Goal: Information Seeking & Learning: Compare options

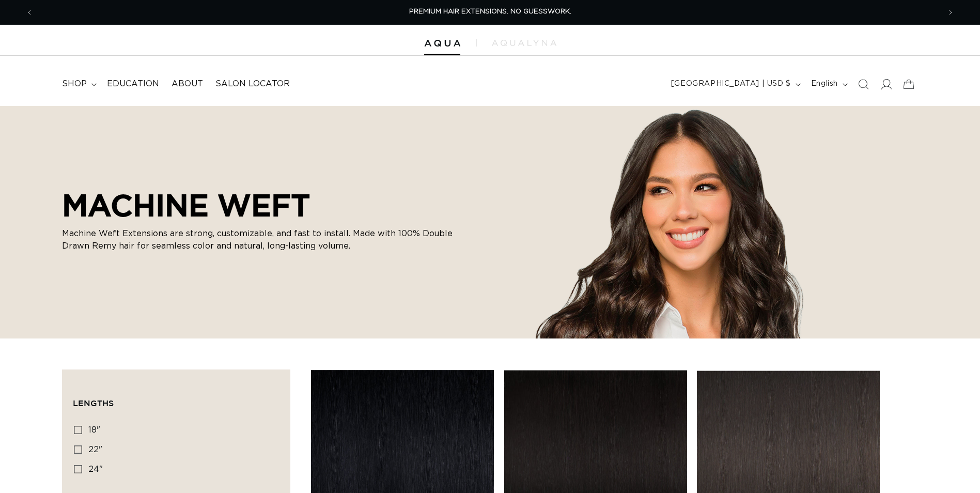
click at [891, 85] on icon at bounding box center [886, 84] width 11 height 11
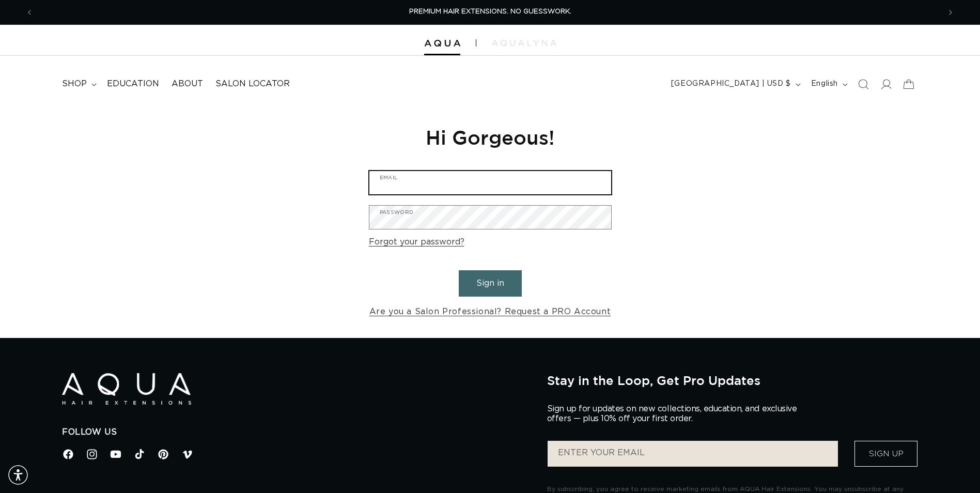
click at [483, 190] on input "Email" at bounding box center [491, 182] width 242 height 23
click at [457, 190] on input "Email" at bounding box center [491, 182] width 242 height 23
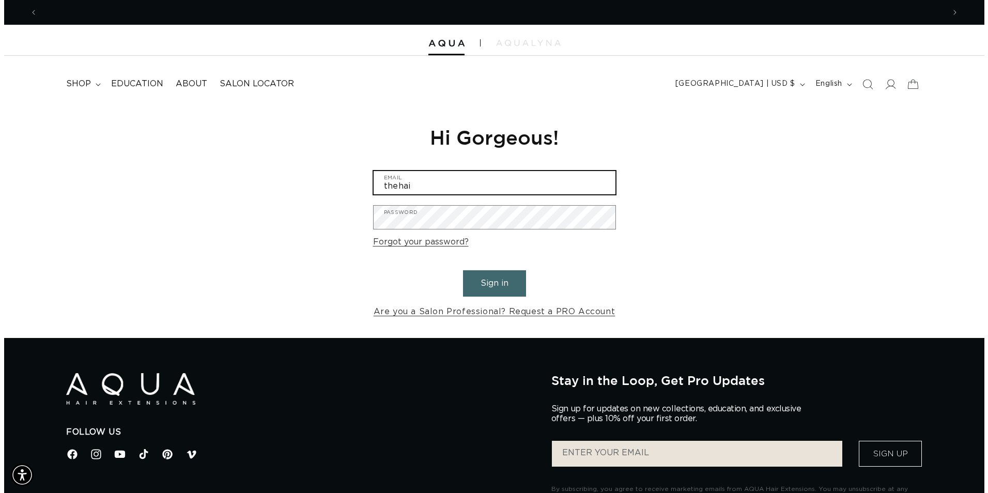
scroll to position [0, 907]
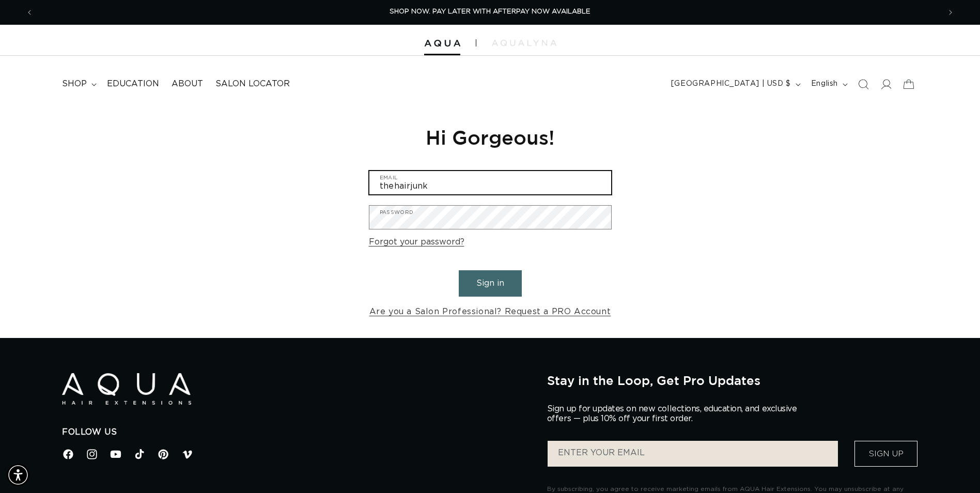
type input "thehairjunkiesalon@gmail.com"
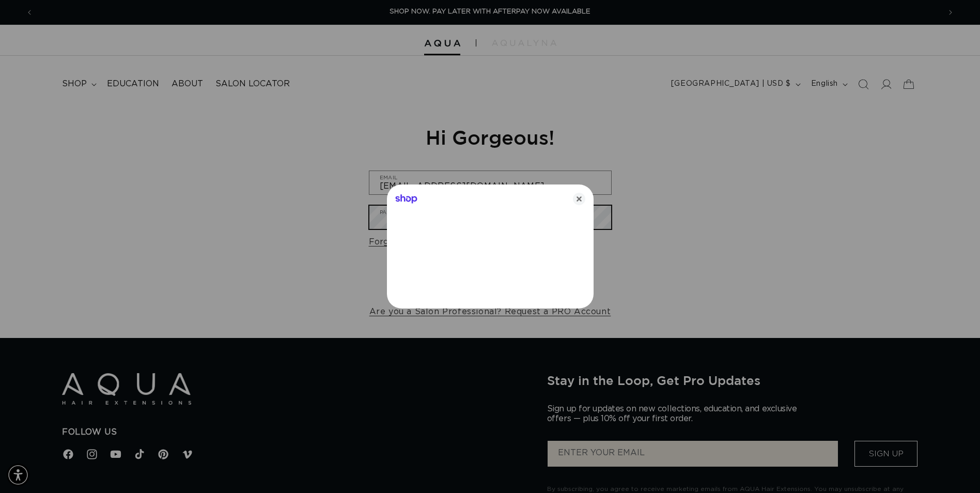
scroll to position [0, 915]
click at [582, 198] on icon "Close" at bounding box center [583, 199] width 12 height 12
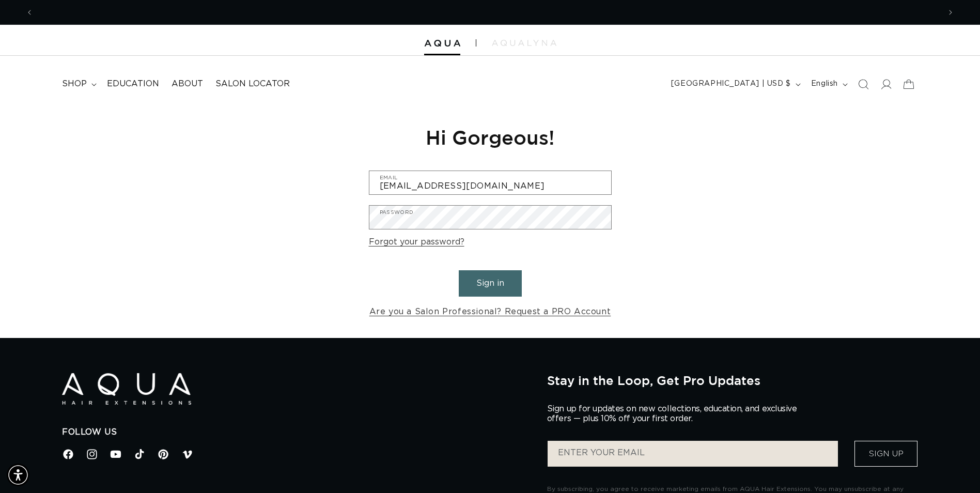
scroll to position [0, 1814]
click at [497, 283] on button "Sign in" at bounding box center [490, 283] width 63 height 26
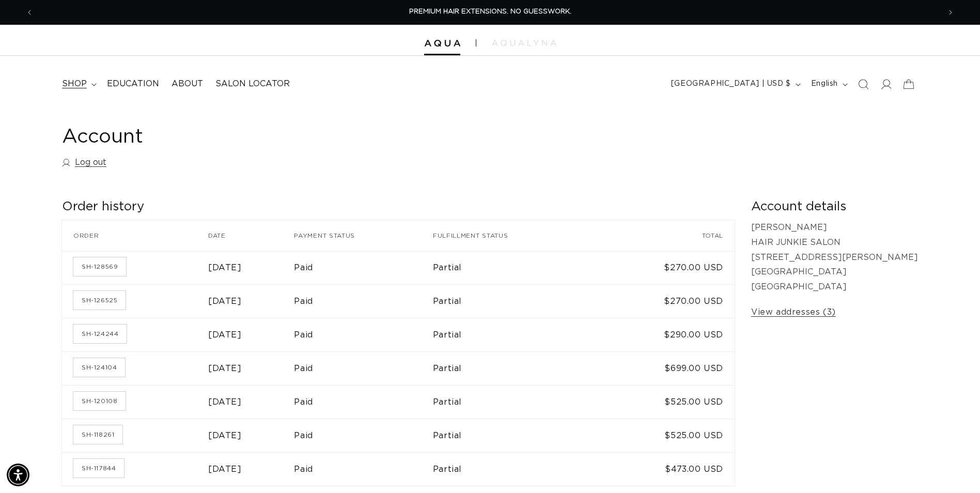
click at [97, 84] on summary "shop" at bounding box center [78, 83] width 45 height 23
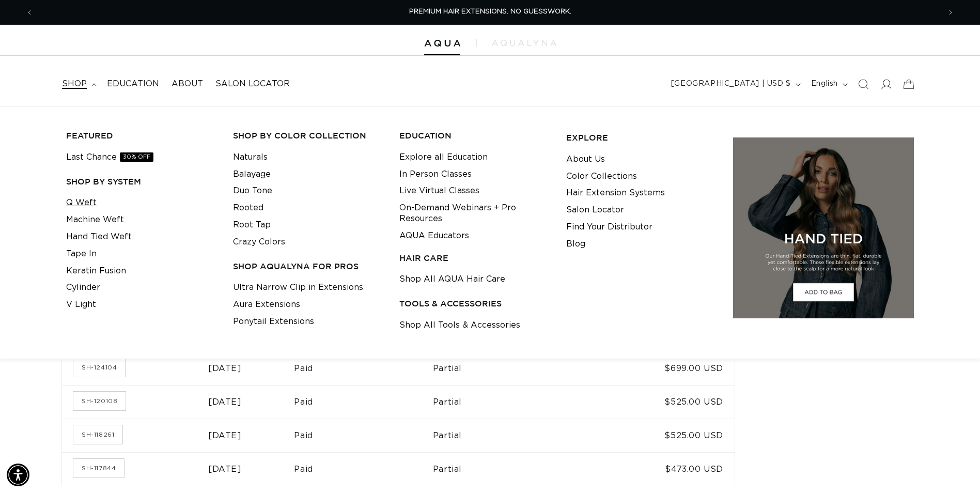
click at [92, 206] on link "Q Weft" at bounding box center [81, 202] width 30 height 17
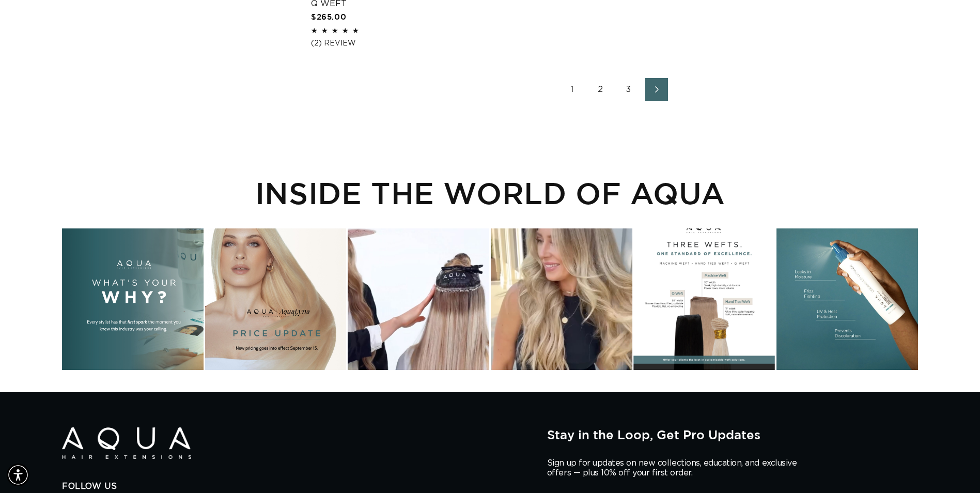
scroll to position [1705, 0]
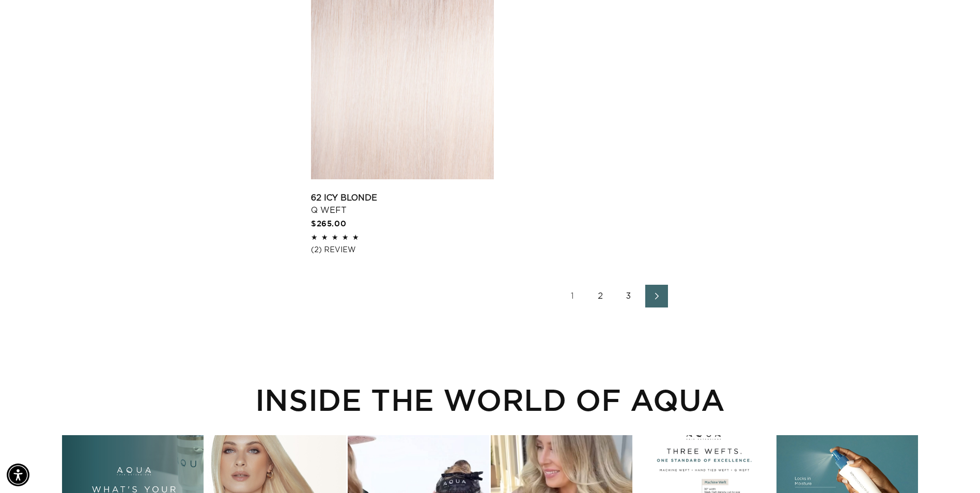
click at [654, 301] on span "Next page" at bounding box center [656, 296] width 7 height 12
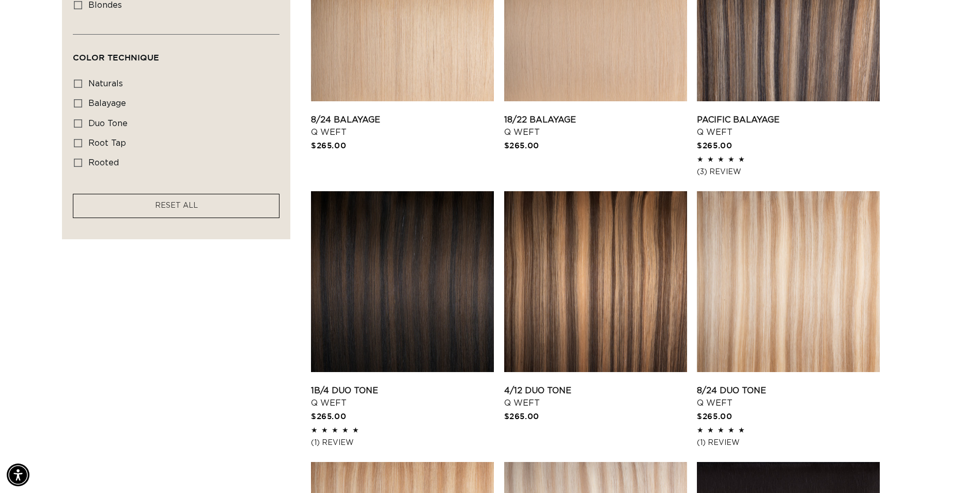
scroll to position [724, 0]
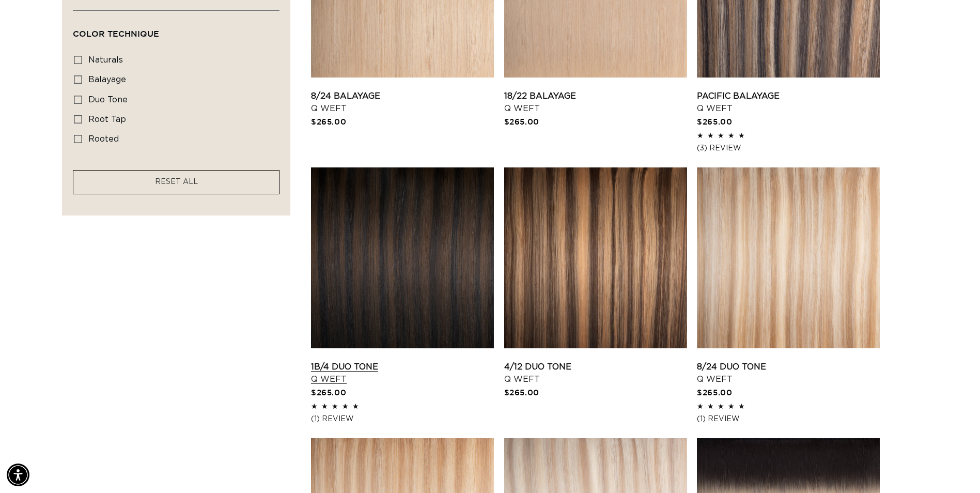
click at [322, 372] on link "1B/4 Duo Tone Q Weft" at bounding box center [402, 373] width 183 height 25
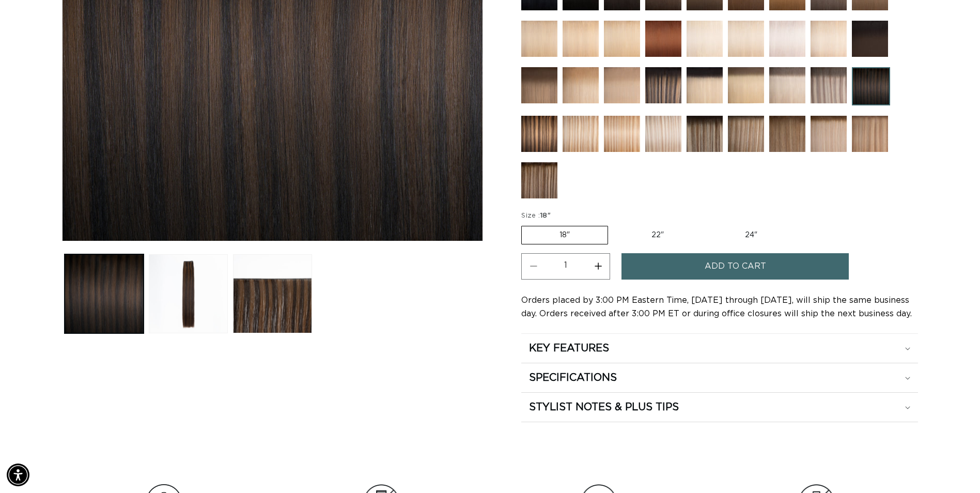
scroll to position [310, 0]
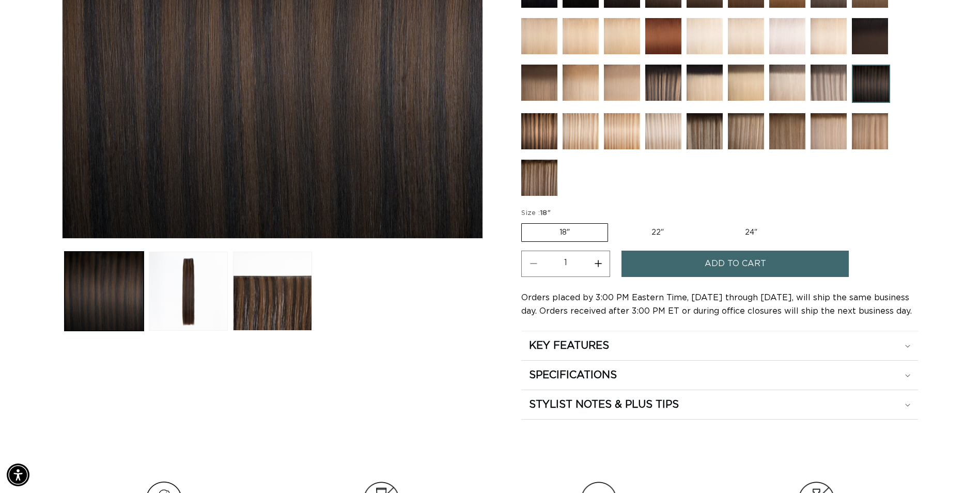
click at [745, 232] on label "24" Variant sold out or unavailable" at bounding box center [751, 233] width 88 height 18
click at [707, 222] on input "24" Variant sold out or unavailable" at bounding box center [707, 221] width 1 height 1
radio input "true"
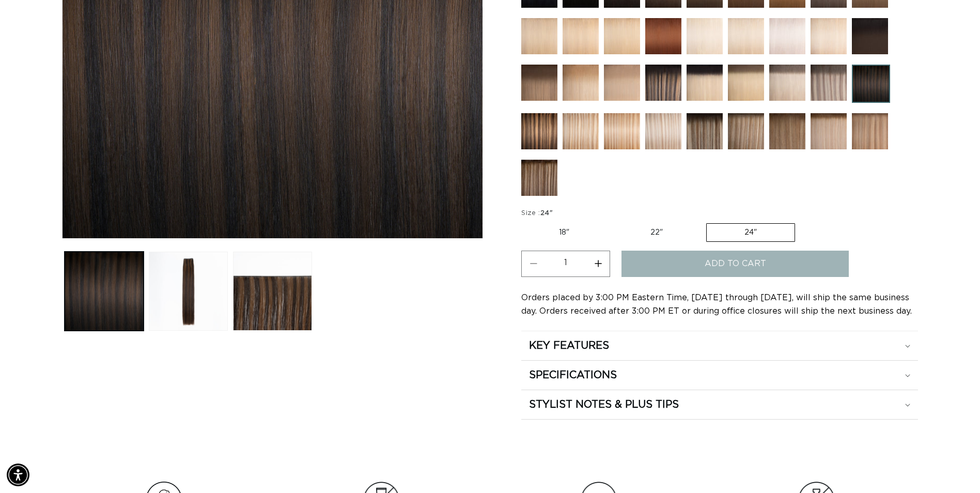
scroll to position [0, 907]
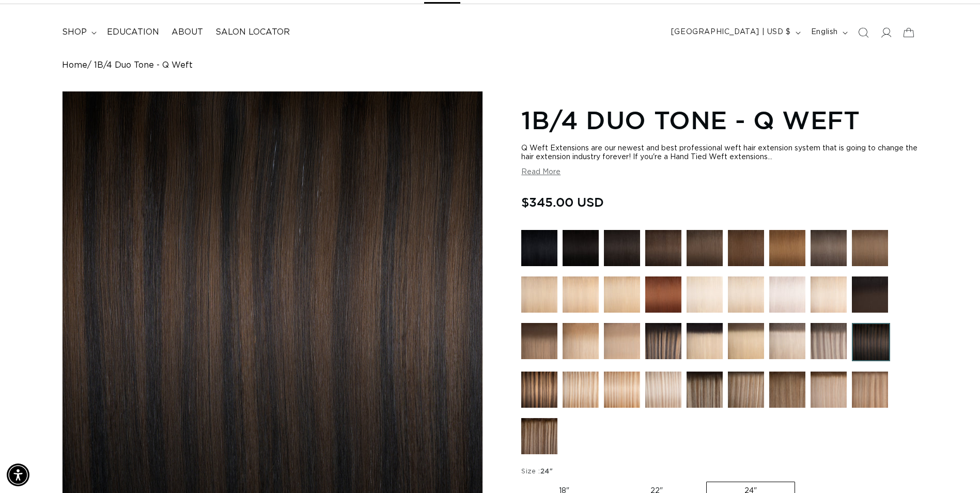
click at [709, 395] on img at bounding box center [705, 390] width 36 height 36
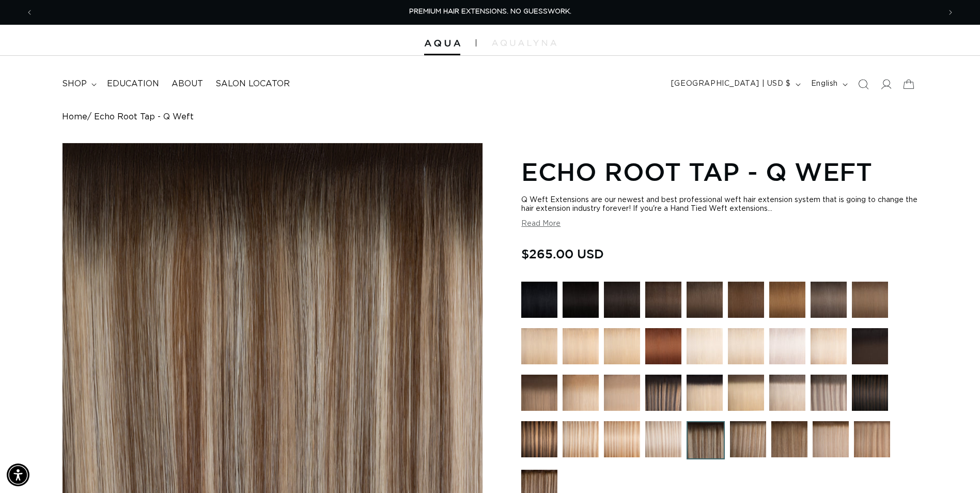
click at [877, 402] on img at bounding box center [870, 393] width 36 height 36
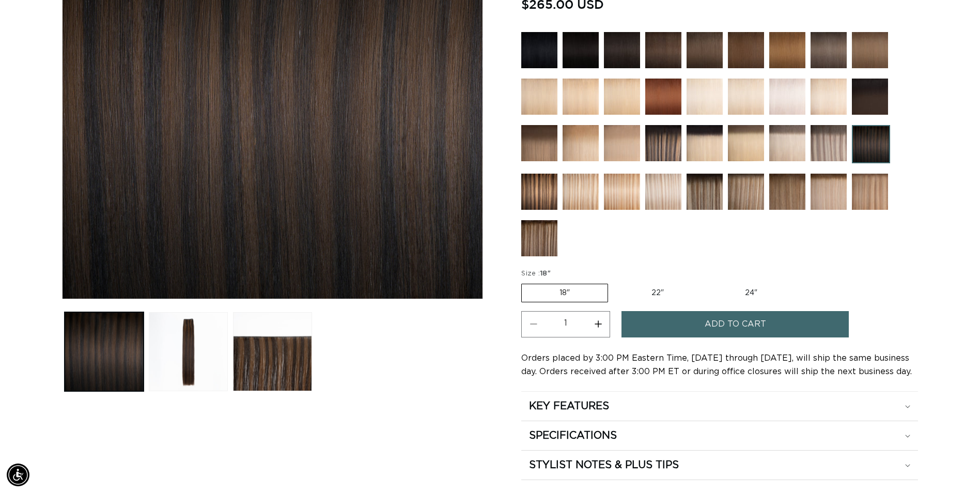
scroll to position [258, 0]
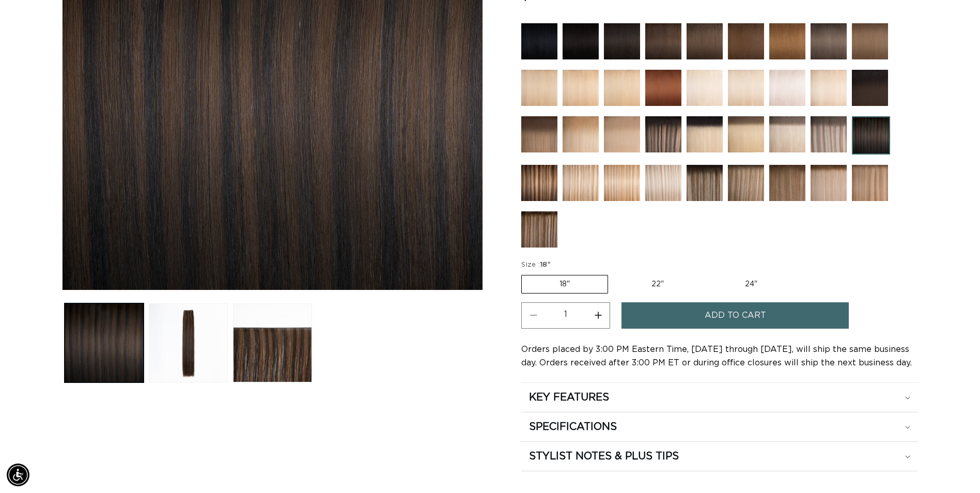
click at [736, 278] on label "24" Variant sold out or unavailable" at bounding box center [751, 284] width 88 height 18
click at [707, 273] on input "24" Variant sold out or unavailable" at bounding box center [707, 273] width 1 height 1
radio input "true"
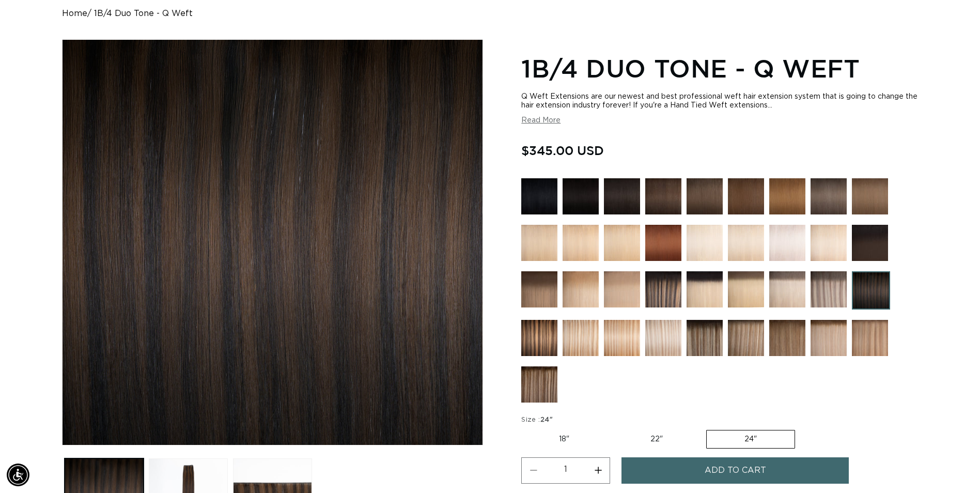
scroll to position [0, 1814]
click at [546, 123] on button "Read More" at bounding box center [540, 120] width 39 height 9
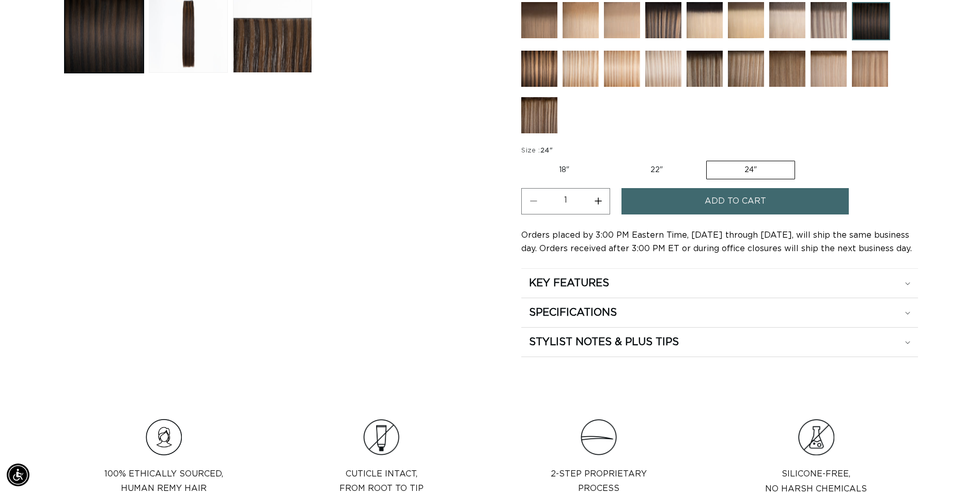
scroll to position [568, 0]
click at [902, 278] on div "KEY FEATURES" at bounding box center [719, 282] width 381 height 13
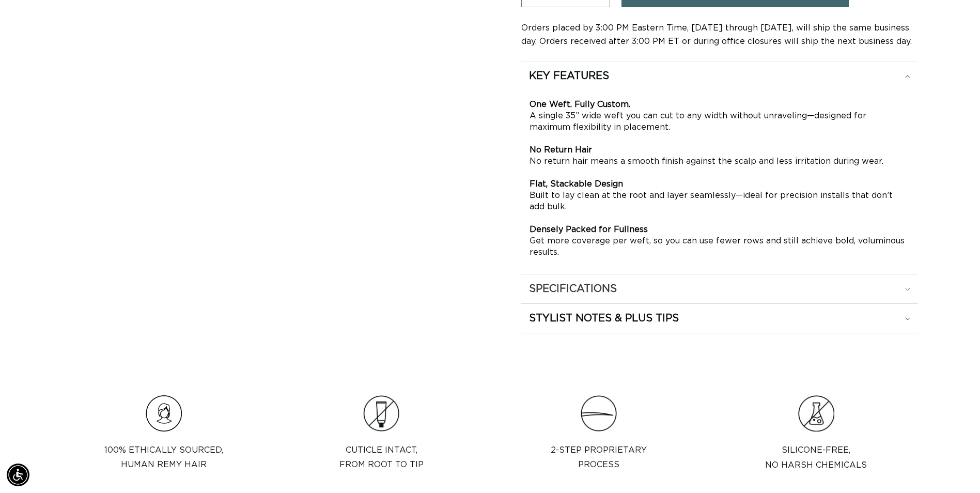
scroll to position [0, 907]
click at [902, 285] on div "SPECIFICATIONS" at bounding box center [719, 288] width 381 height 13
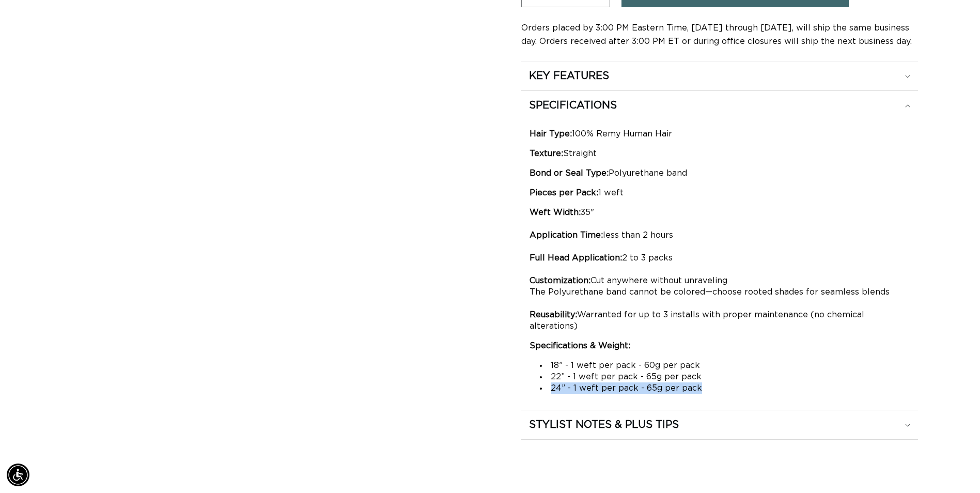
scroll to position [0, 0]
drag, startPoint x: 703, startPoint y: 375, endPoint x: 546, endPoint y: 377, distance: 157.6
click at [546, 382] on li "24” - 1 weft per pack - 65g per pack" at bounding box center [725, 387] width 370 height 11
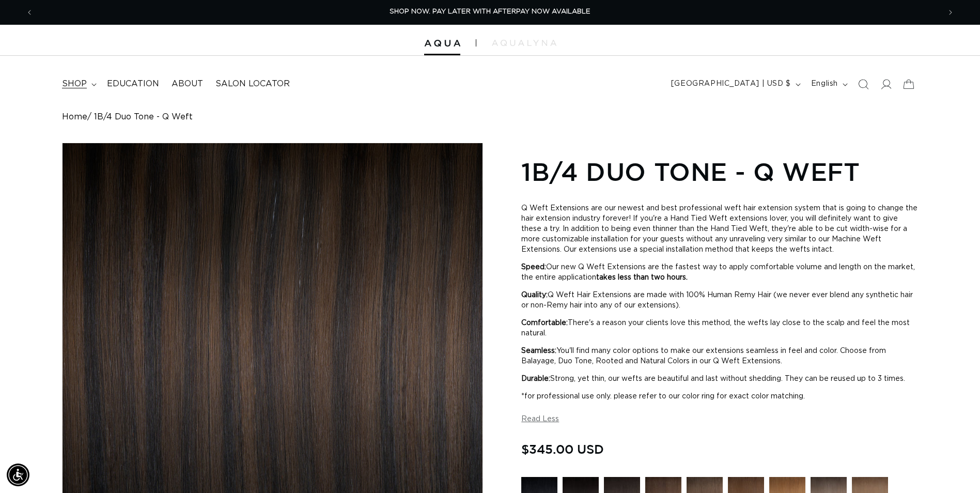
click at [80, 79] on span "shop" at bounding box center [74, 84] width 25 height 11
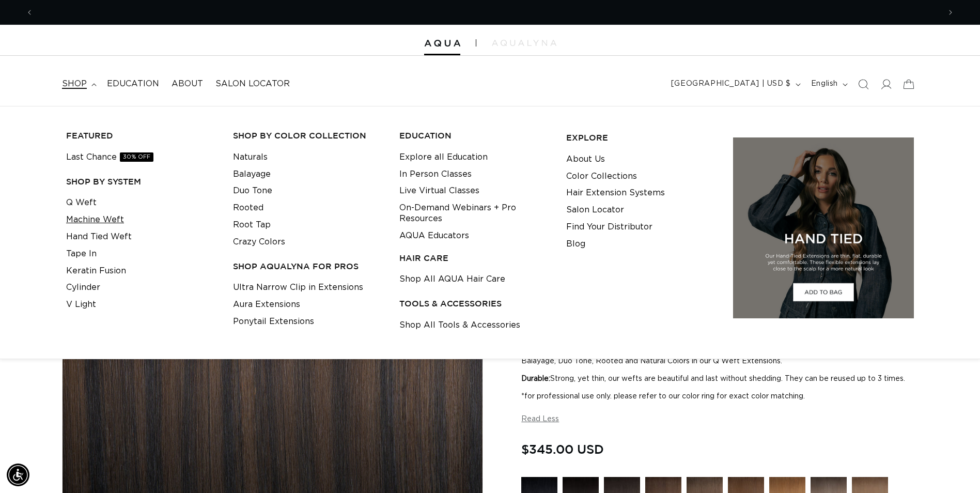
scroll to position [0, 1814]
click at [103, 225] on link "Machine Weft" at bounding box center [95, 219] width 58 height 17
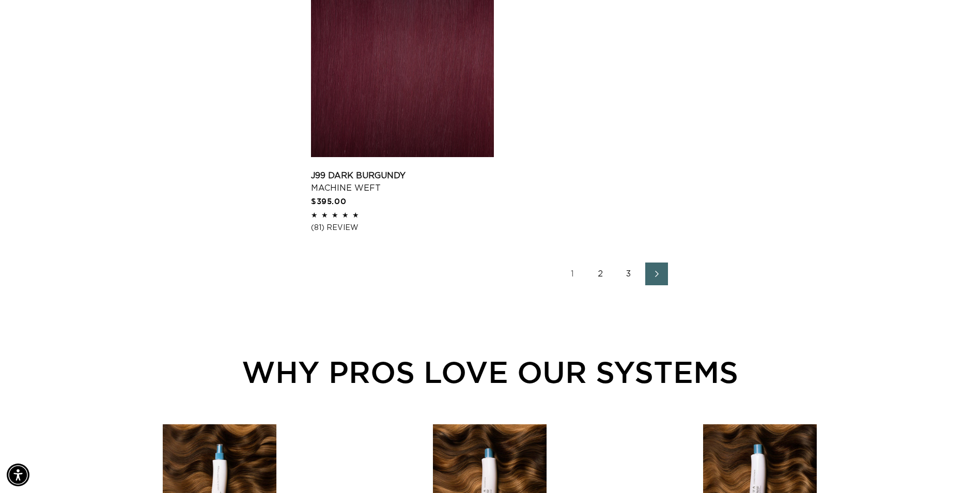
scroll to position [1757, 0]
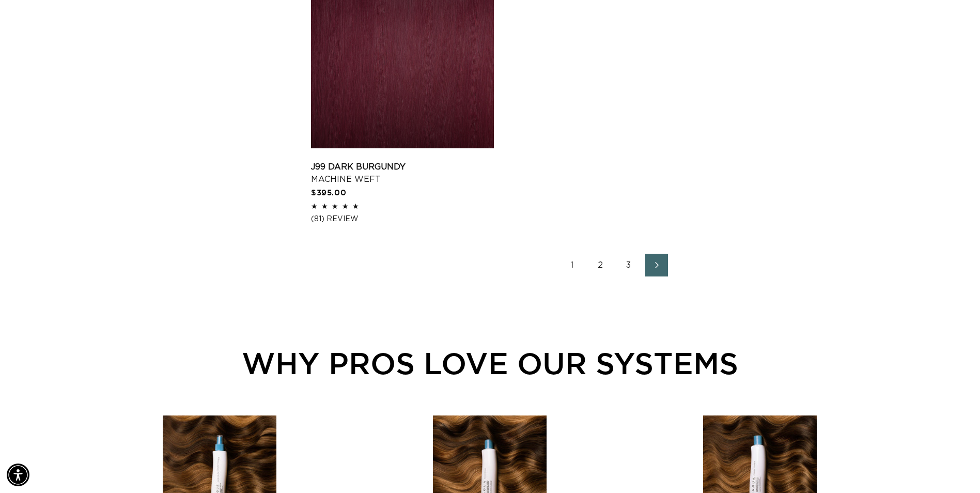
click at [628, 266] on link "3" at bounding box center [629, 265] width 23 height 23
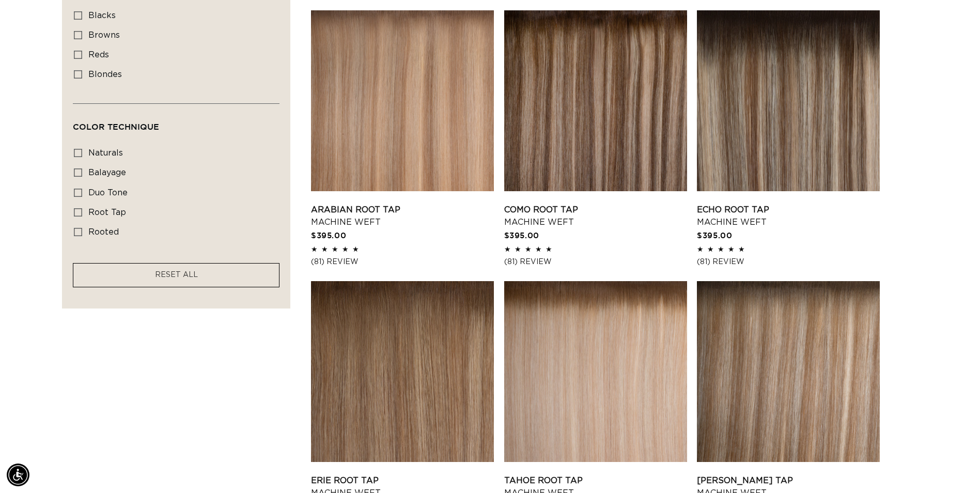
scroll to position [775, 0]
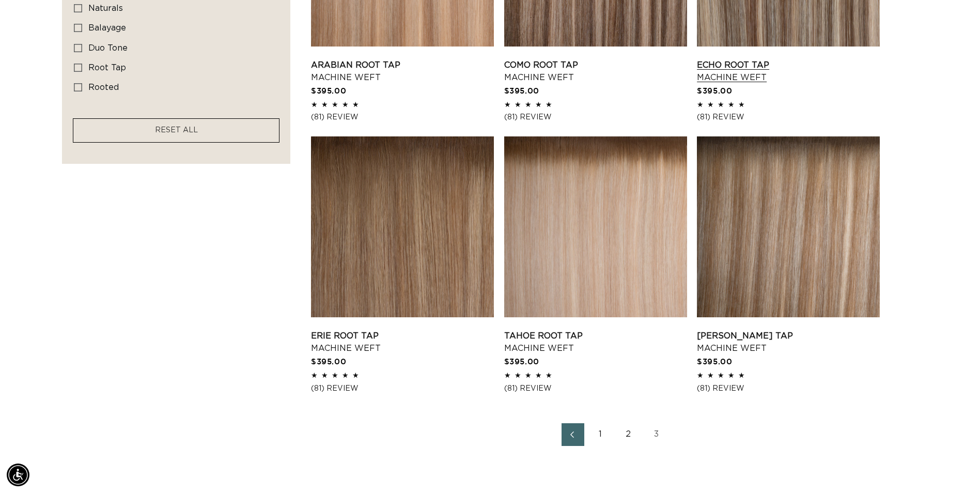
click at [735, 59] on link "Echo Root Tap Machine Weft" at bounding box center [788, 71] width 183 height 25
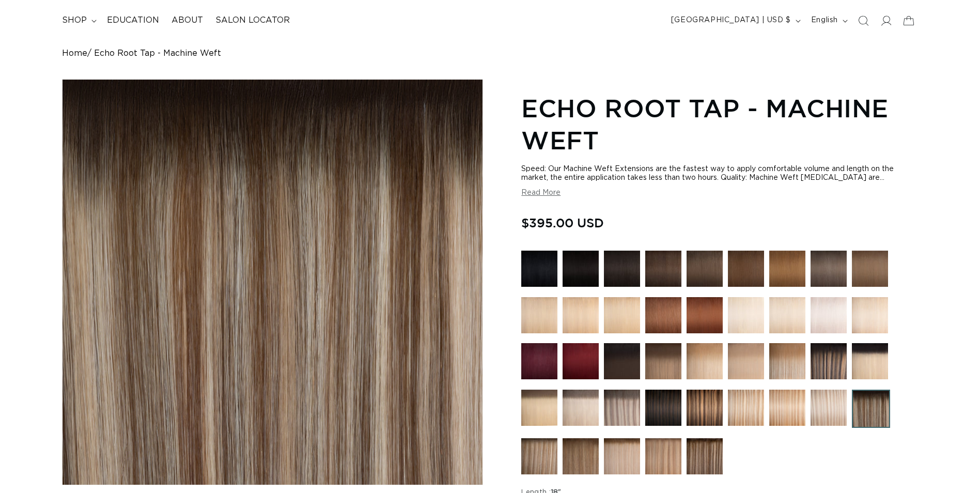
scroll to position [258, 0]
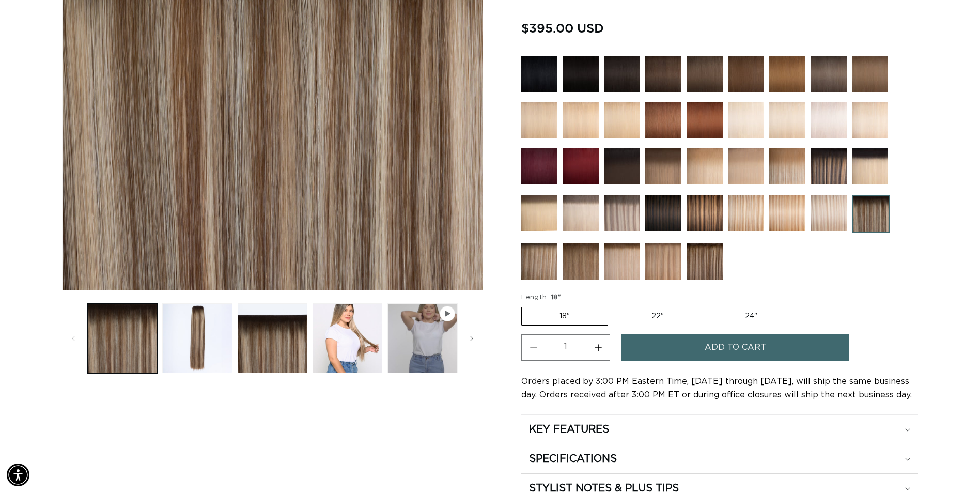
click at [671, 217] on img at bounding box center [663, 213] width 36 height 36
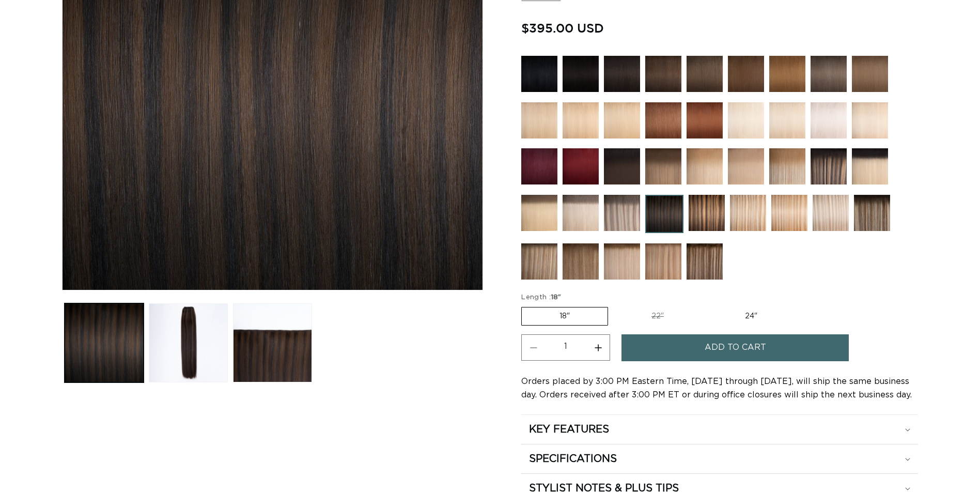
click at [752, 321] on label "24" Variant sold out or unavailable" at bounding box center [751, 316] width 88 height 18
click at [707, 305] on input "24" Variant sold out or unavailable" at bounding box center [707, 305] width 1 height 1
radio input "true"
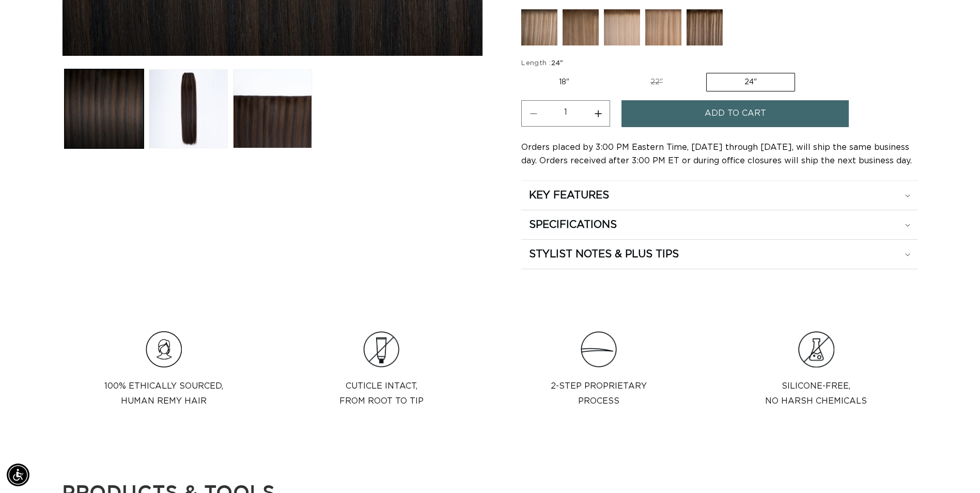
scroll to position [465, 0]
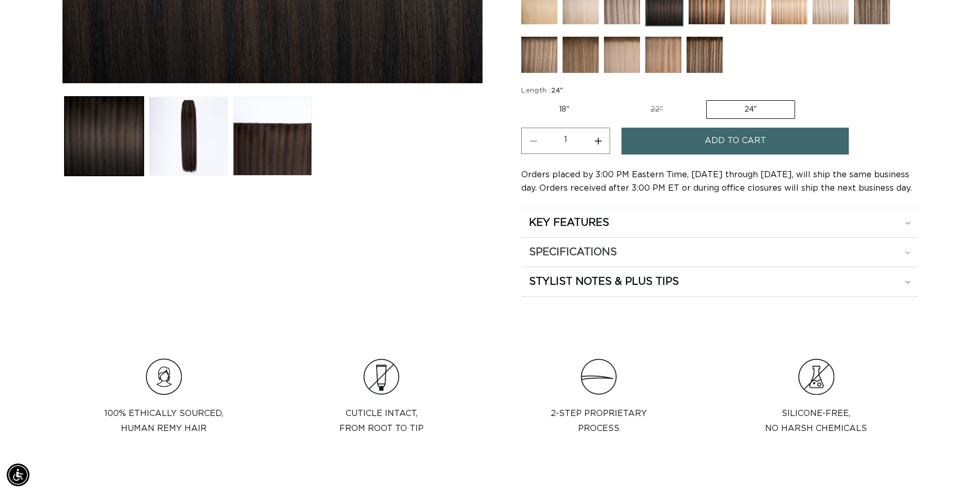
click at [581, 255] on h2 "SPECIFICATIONS" at bounding box center [573, 251] width 88 height 13
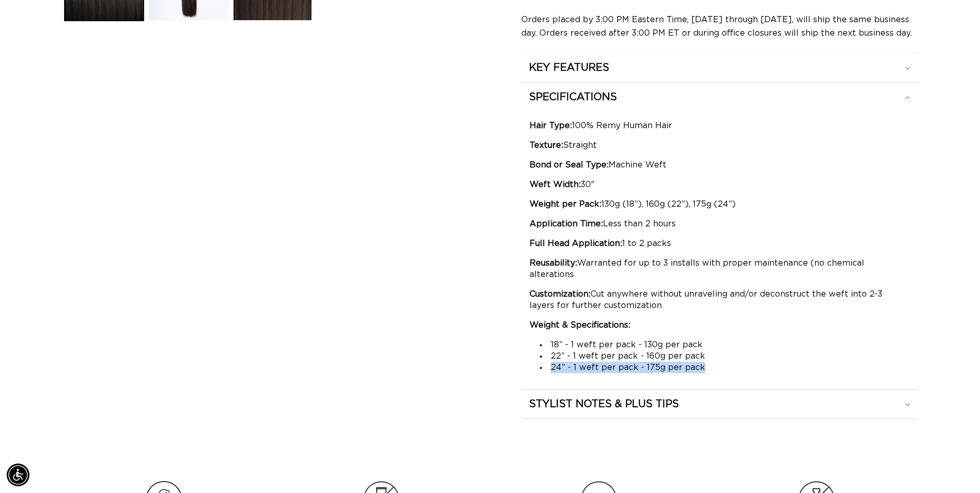
scroll to position [0, 907]
drag, startPoint x: 707, startPoint y: 353, endPoint x: 527, endPoint y: 357, distance: 179.9
click at [527, 357] on div "Hair Type: 100% Remy Human Hair Texture: Straight Bond or Seal Type: Machine We…" at bounding box center [719, 247] width 397 height 270
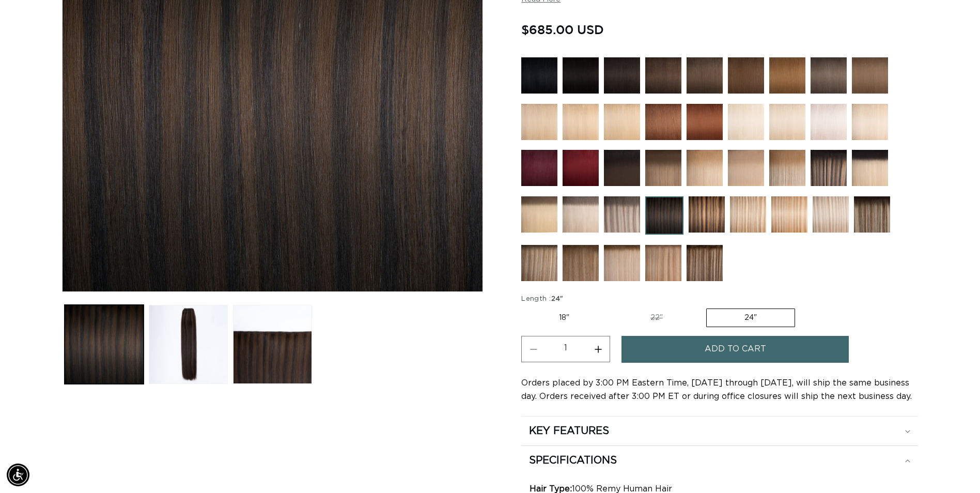
scroll to position [362, 0]
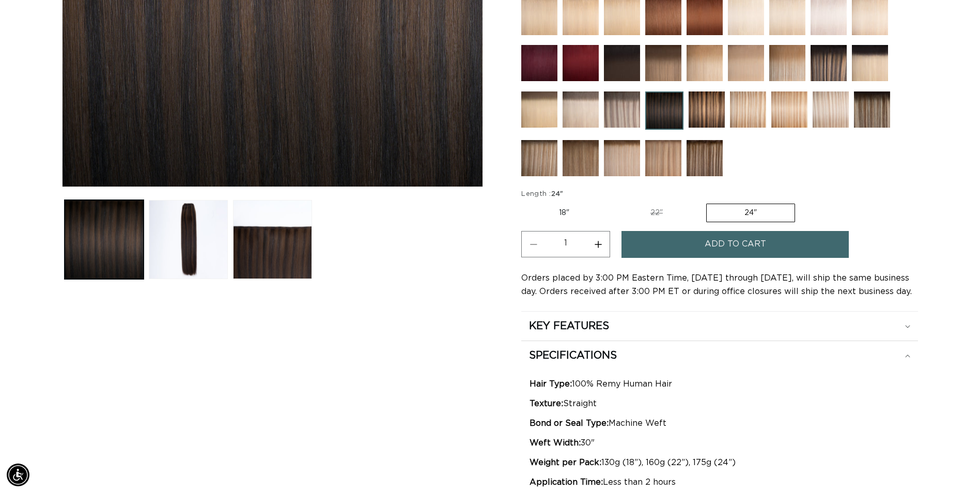
click at [574, 215] on label "18" Variant sold out or unavailable" at bounding box center [564, 213] width 86 height 18
click at [525, 202] on input "18" Variant sold out or unavailable" at bounding box center [524, 202] width 1 height 1
radio input "true"
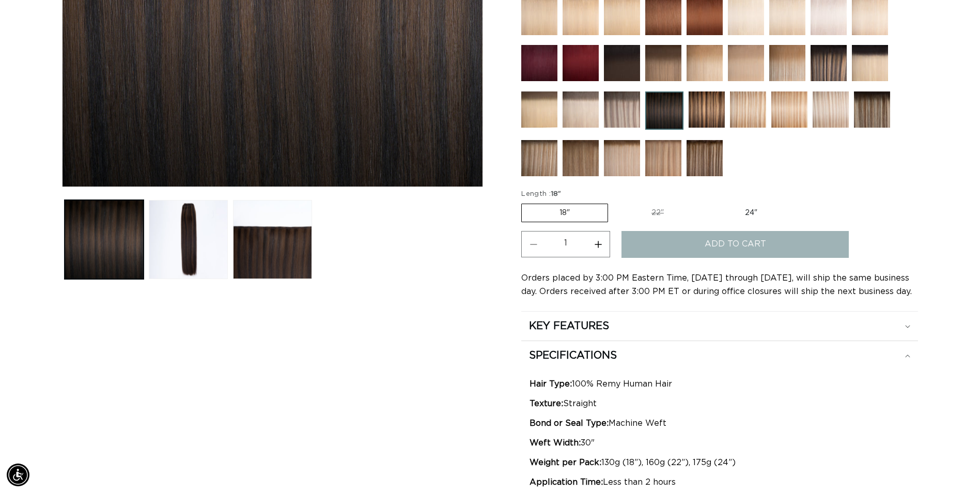
scroll to position [0, 907]
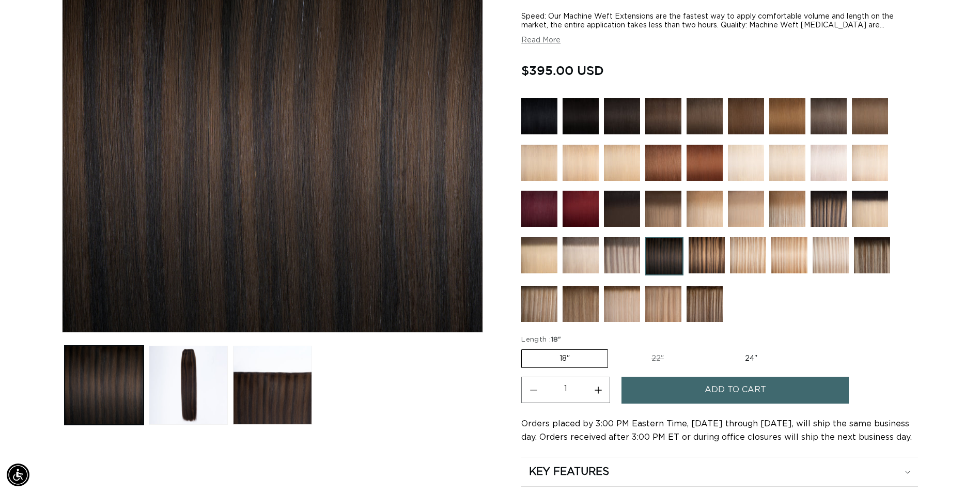
scroll to position [0, 1814]
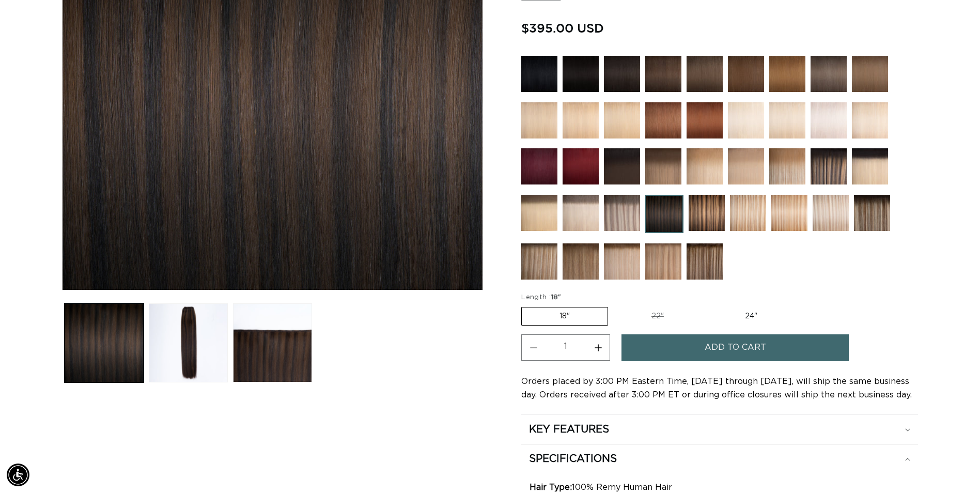
click at [836, 171] on img at bounding box center [829, 166] width 36 height 36
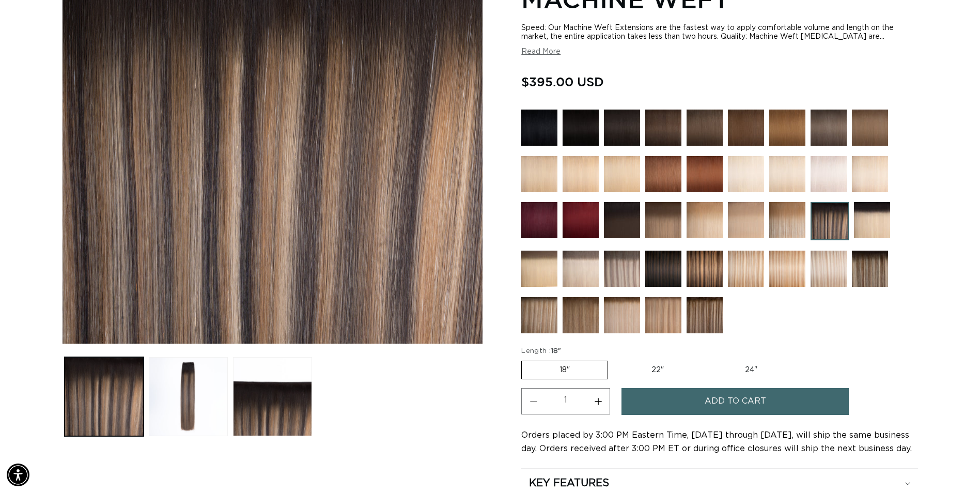
scroll to position [207, 0]
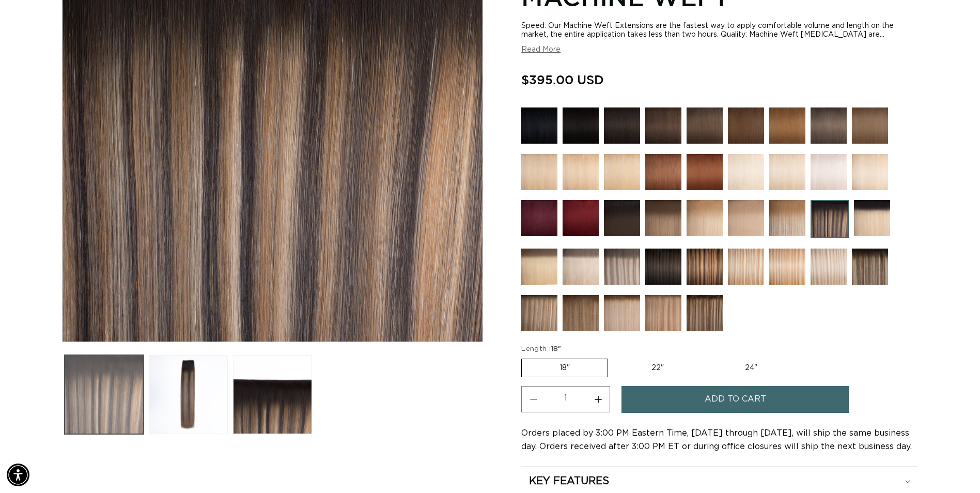
click at [131, 395] on button "Load image 1 in gallery view" at bounding box center [104, 394] width 79 height 79
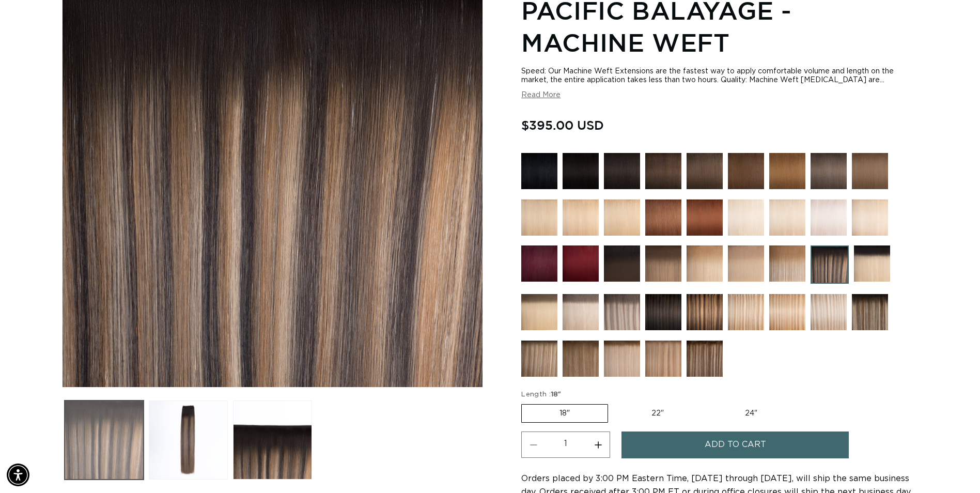
scroll to position [0, 907]
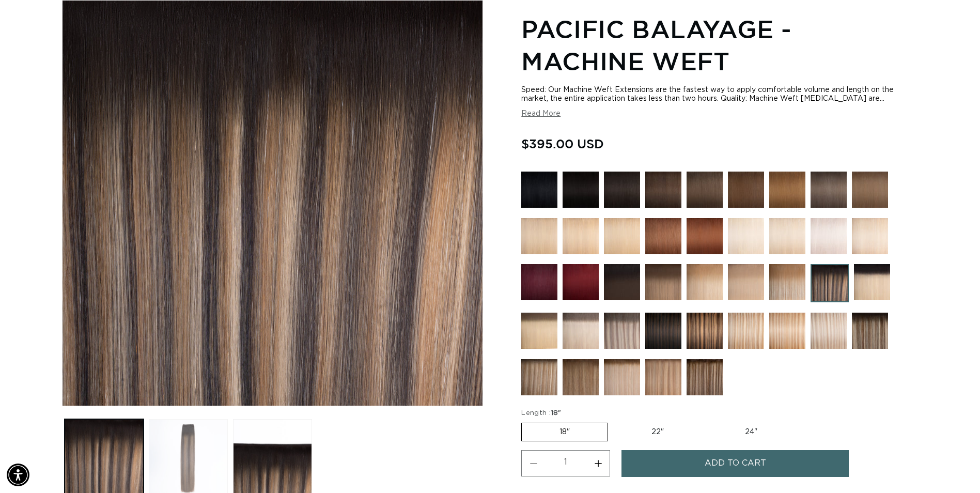
click at [187, 445] on button "Load image 2 in gallery view" at bounding box center [188, 458] width 79 height 79
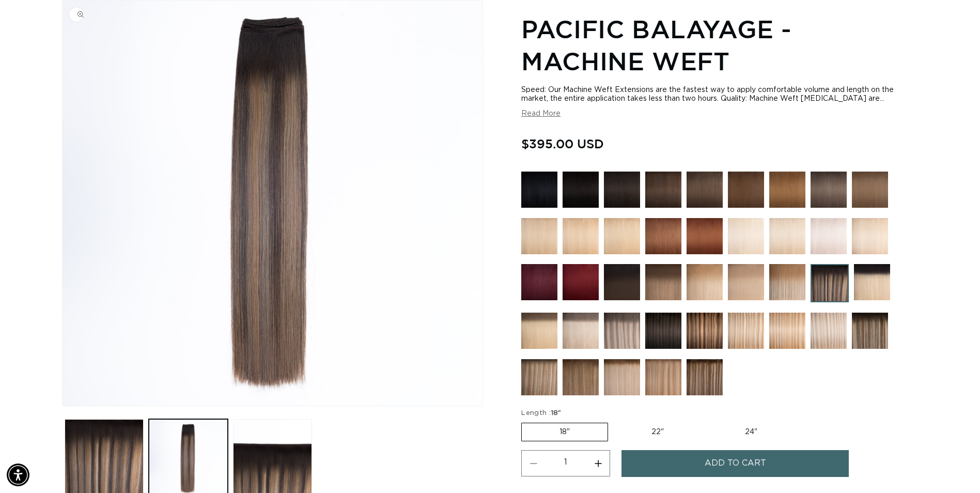
scroll to position [0, 0]
